Goal: Find specific fact: Find contact information

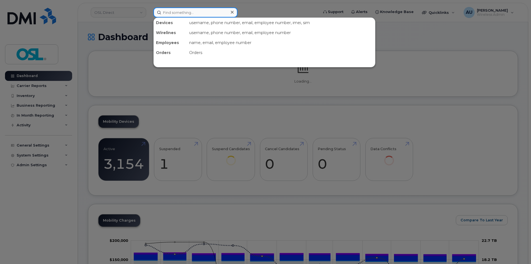
click at [205, 14] on input at bounding box center [195, 12] width 84 height 10
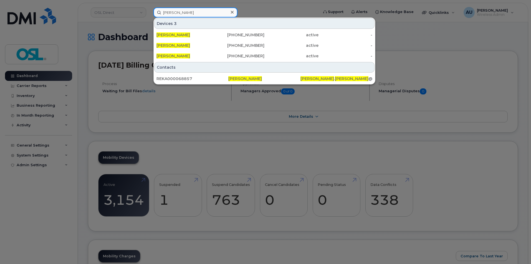
type input "[PERSON_NAME]"
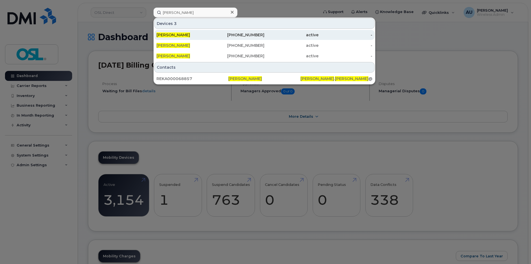
click at [195, 35] on div "[PERSON_NAME]" at bounding box center [183, 35] width 54 height 6
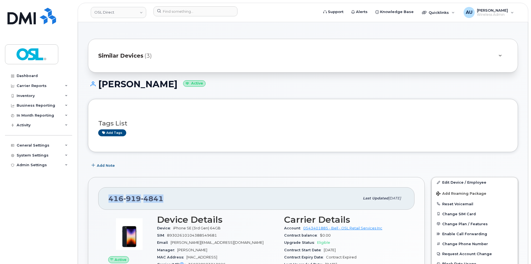
drag, startPoint x: 108, startPoint y: 200, endPoint x: 165, endPoint y: 202, distance: 57.1
click at [165, 202] on div "[PHONE_NUMBER] Last updated [DATE]" at bounding box center [256, 198] width 316 height 22
copy span "[PHONE_NUMBER]"
